Goal: Find specific page/section: Find specific page/section

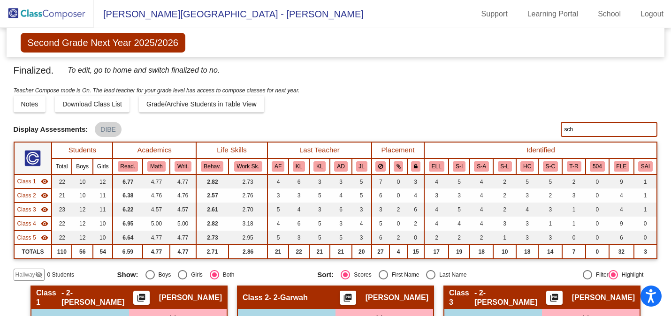
drag, startPoint x: 578, startPoint y: 123, endPoint x: 582, endPoint y: 132, distance: 9.5
click at [582, 132] on input "sch" at bounding box center [609, 129] width 97 height 15
type input "[PERSON_NAME]"
click at [62, 15] on img at bounding box center [47, 14] width 94 height 28
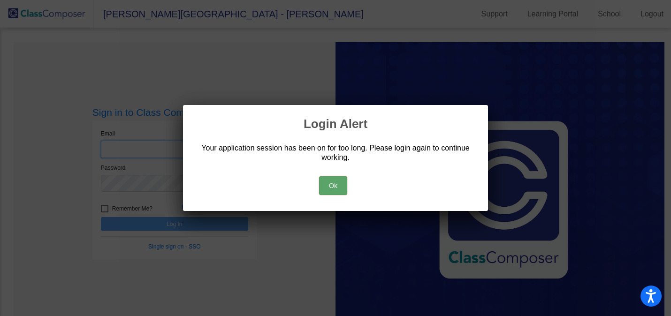
type input "[PERSON_NAME][EMAIL_ADDRESS][PERSON_NAME][DOMAIN_NAME]"
click at [339, 193] on button "Ok" at bounding box center [333, 186] width 28 height 19
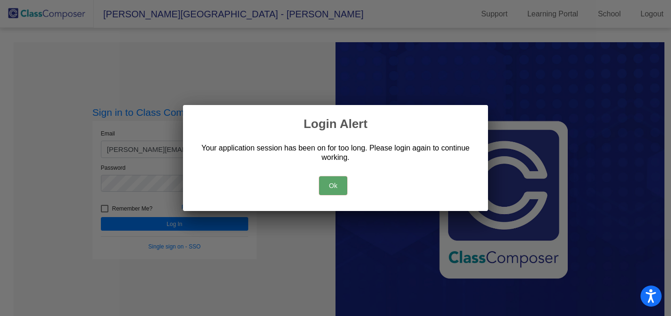
click at [330, 178] on button "Ok" at bounding box center [333, 186] width 28 height 19
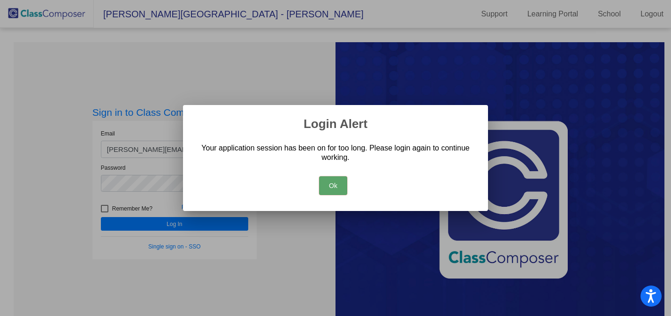
click at [333, 187] on button "Ok" at bounding box center [333, 186] width 28 height 19
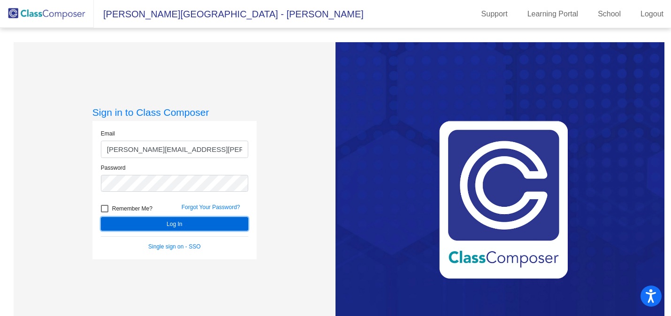
click at [220, 222] on button "Log In" at bounding box center [174, 224] width 147 height 14
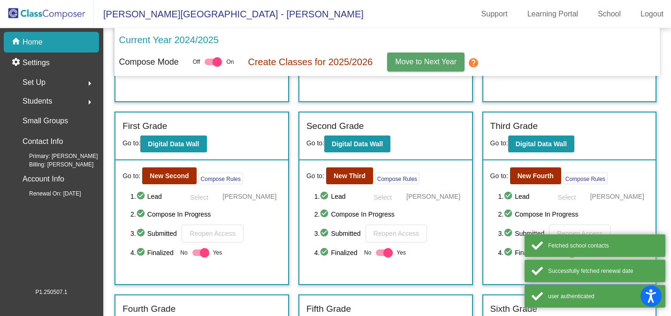
scroll to position [154, 0]
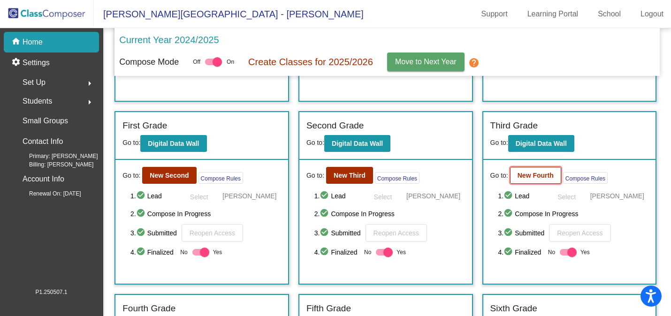
click at [542, 176] on b "New Fourth" at bounding box center [536, 176] width 36 height 8
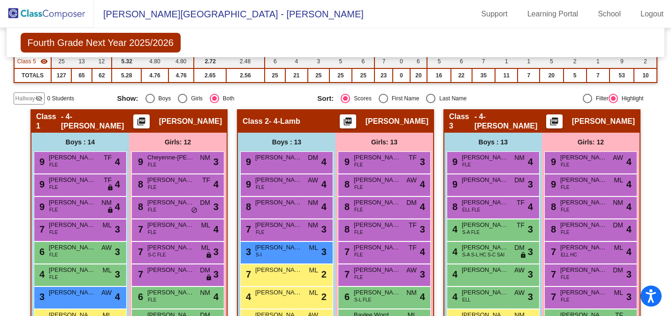
scroll to position [160, 0]
